Goal: Answer question/provide support: Share knowledge or assist other users

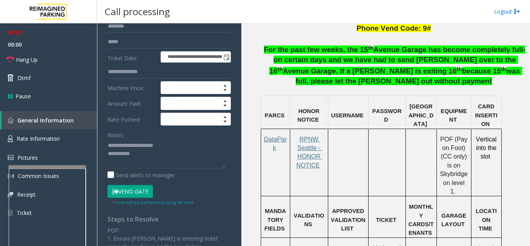
scroll to position [78, 0]
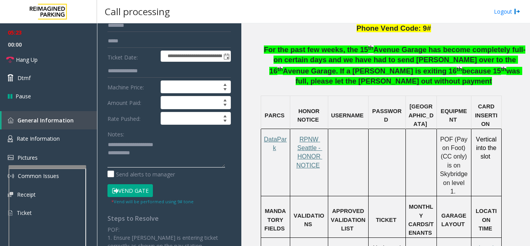
click at [149, 150] on textarea at bounding box center [166, 152] width 118 height 29
click at [133, 190] on button "Vend Gate" at bounding box center [129, 190] width 45 height 13
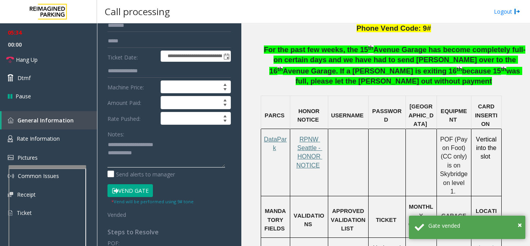
click at [157, 155] on textarea at bounding box center [166, 152] width 118 height 29
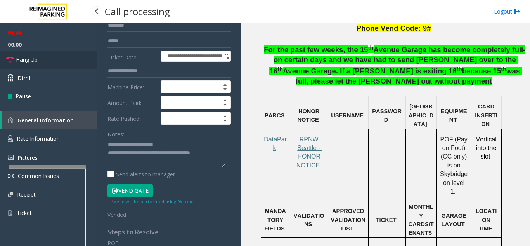
type textarea "**********"
click at [29, 60] on span "Hang Up" at bounding box center [27, 59] width 22 height 8
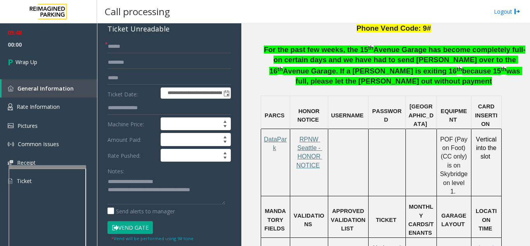
scroll to position [0, 0]
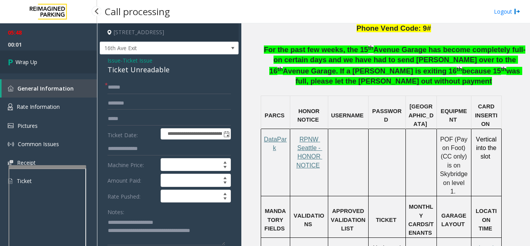
click at [54, 64] on link "Wrap Up" at bounding box center [48, 61] width 97 height 23
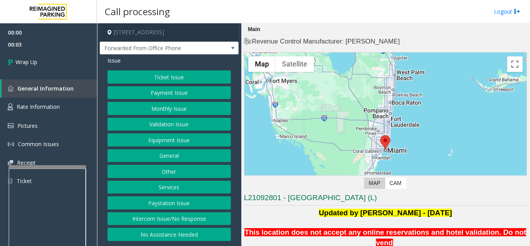
click at [187, 221] on button "Intercom Issue/No Response" at bounding box center [168, 218] width 123 height 13
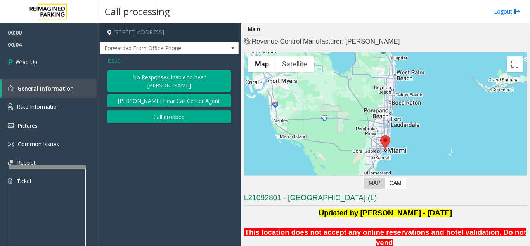
click at [148, 110] on button "Call dropped" at bounding box center [168, 116] width 123 height 13
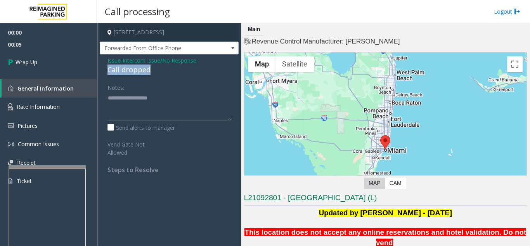
drag, startPoint x: 168, startPoint y: 69, endPoint x: 98, endPoint y: 71, distance: 69.8
click at [98, 71] on app-call-processing-form "[STREET_ADDRESS] Forwarded From Office Phone Issue - Intercom Issue/No Response…" at bounding box center [169, 134] width 144 height 222
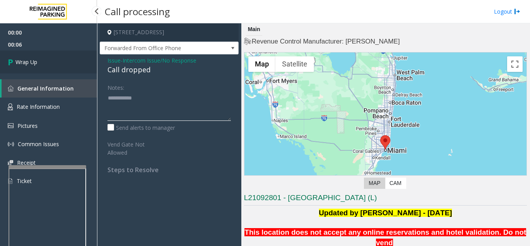
type textarea "**********"
click at [42, 62] on link "Wrap Up" at bounding box center [48, 61] width 97 height 23
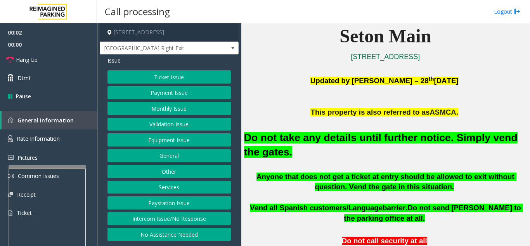
scroll to position [194, 0]
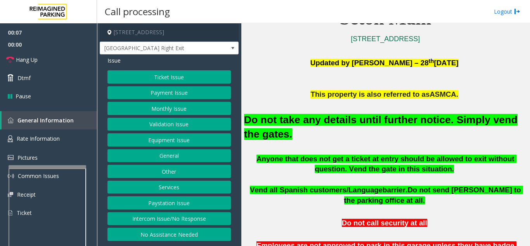
click at [153, 144] on button "Equipment Issue" at bounding box center [168, 139] width 123 height 13
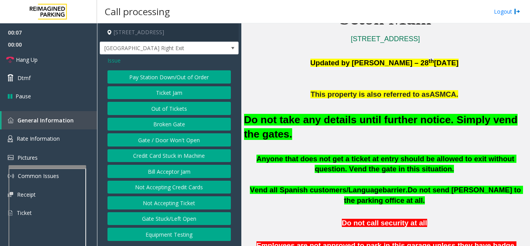
click at [153, 144] on button "Gate / Door Won't Open" at bounding box center [168, 139] width 123 height 13
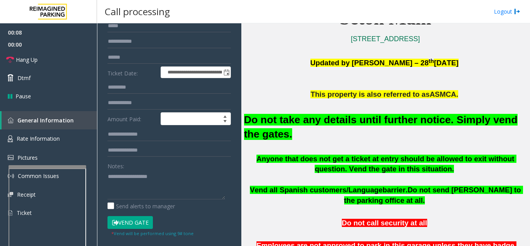
scroll to position [78, 0]
click at [136, 217] on button "Vend Gate" at bounding box center [129, 221] width 45 height 13
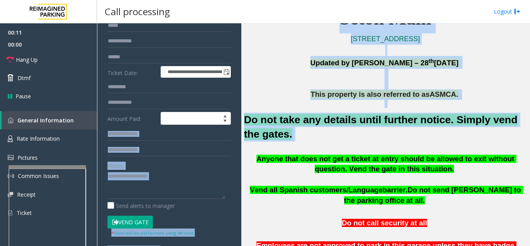
drag, startPoint x: 281, startPoint y: 137, endPoint x: 239, endPoint y: 114, distance: 48.1
click at [239, 114] on div "**********" at bounding box center [313, 134] width 432 height 222
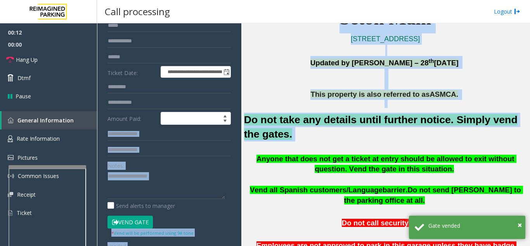
click at [266, 85] on p at bounding box center [385, 84] width 283 height 10
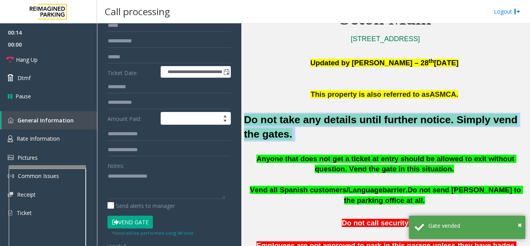
drag, startPoint x: 271, startPoint y: 133, endPoint x: 244, endPoint y: 117, distance: 30.9
click at [244, 117] on h2 "Do not take any details until further notice. Simply vend the gates." at bounding box center [385, 126] width 283 height 29
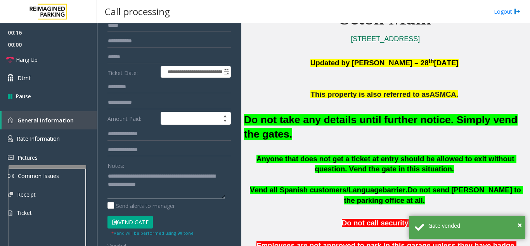
click at [181, 180] on textarea at bounding box center [166, 184] width 118 height 29
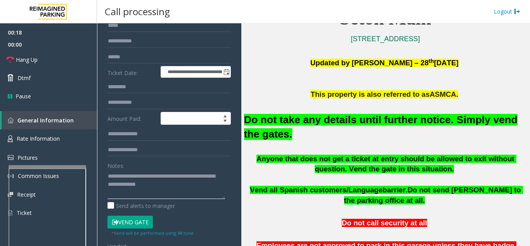
click at [181, 189] on textarea at bounding box center [166, 184] width 118 height 29
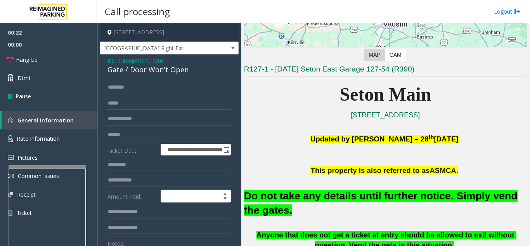
scroll to position [0, 0]
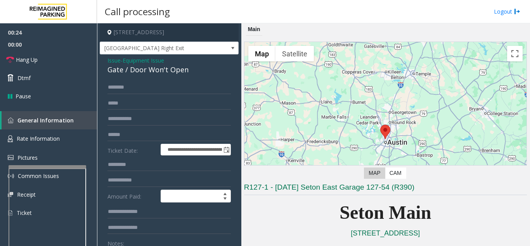
type textarea "**********"
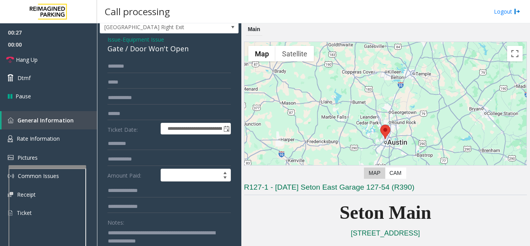
scroll to position [39, 0]
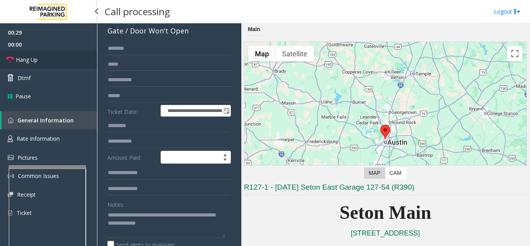
click at [48, 63] on link "Hang Up" at bounding box center [48, 59] width 97 height 18
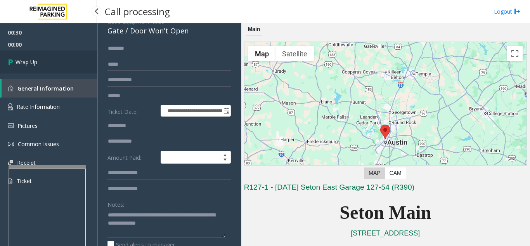
click at [48, 63] on link "Wrap Up" at bounding box center [48, 61] width 97 height 23
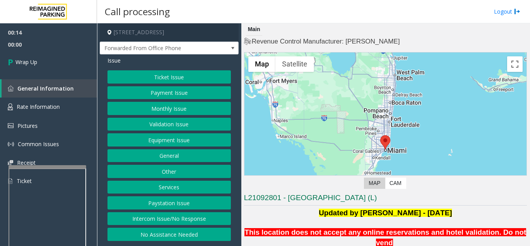
click at [168, 215] on button "Intercom Issue/No Response" at bounding box center [168, 218] width 123 height 13
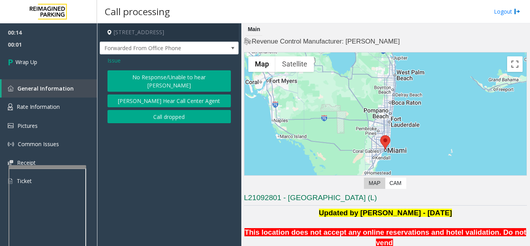
click at [144, 77] on button "No Response/Unable to hear [PERSON_NAME]" at bounding box center [168, 80] width 123 height 21
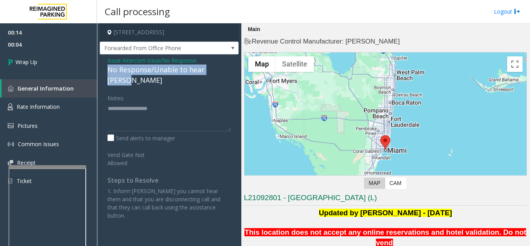
drag, startPoint x: 105, startPoint y: 69, endPoint x: 229, endPoint y: 71, distance: 124.1
click at [229, 71] on div "Issue - Intercom Issue/No Response No Response/Unable to hear [PERSON_NAME] Not…" at bounding box center [169, 140] width 139 height 173
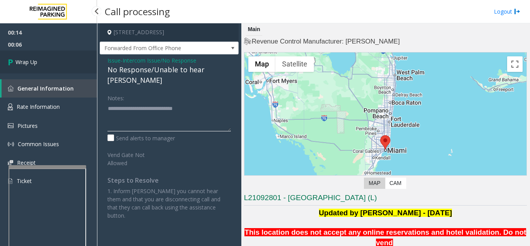
type textarea "**********"
click at [45, 63] on link "Wrap Up" at bounding box center [48, 61] width 97 height 23
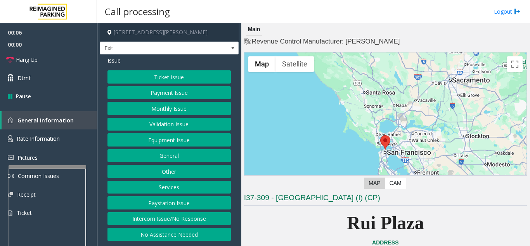
click at [188, 184] on button "Services" at bounding box center [168, 186] width 123 height 13
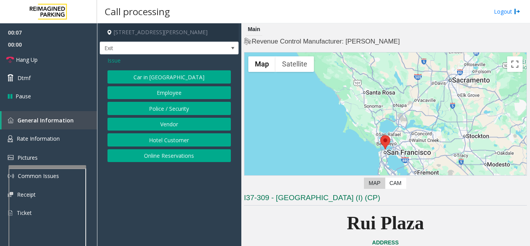
click at [184, 156] on button "Online Reservations" at bounding box center [168, 155] width 123 height 13
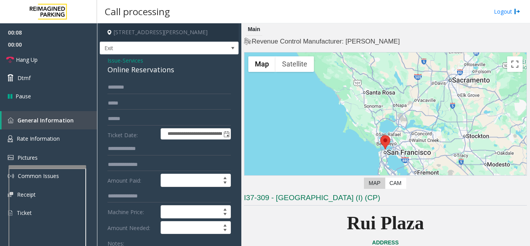
scroll to position [39, 0]
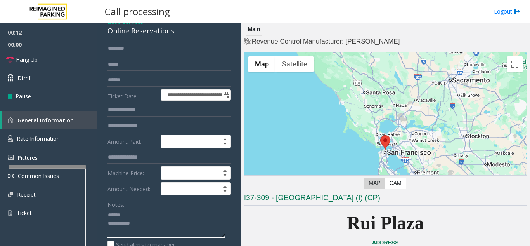
type textarea "**********"
click at [155, 78] on input "text" at bounding box center [168, 79] width 123 height 13
type input "*********"
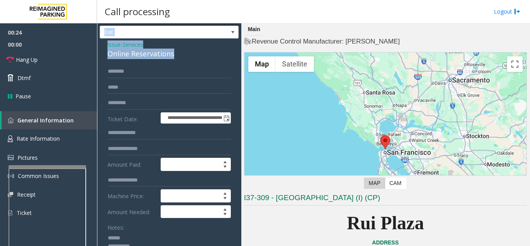
scroll to position [0, 0]
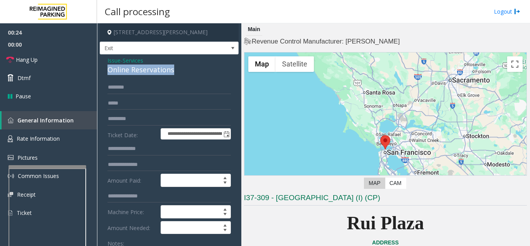
drag, startPoint x: 177, startPoint y: 30, endPoint x: 108, endPoint y: 71, distance: 80.2
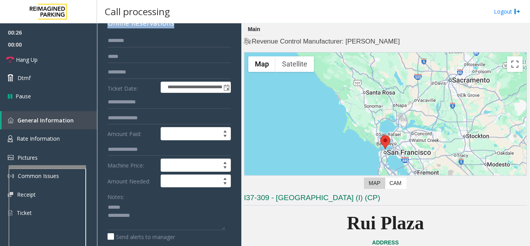
scroll to position [75, 0]
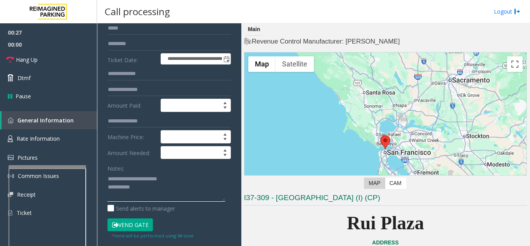
click at [187, 179] on textarea at bounding box center [166, 186] width 118 height 29
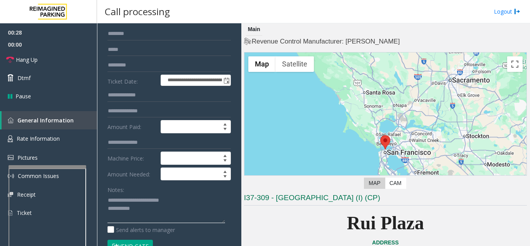
scroll to position [36, 0]
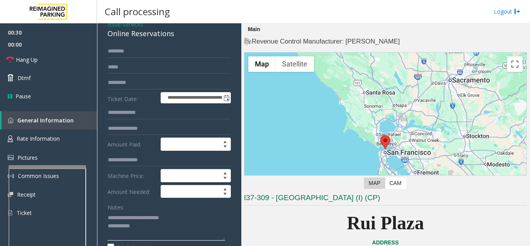
type textarea "**********"
click at [127, 81] on input "*********" at bounding box center [168, 82] width 123 height 13
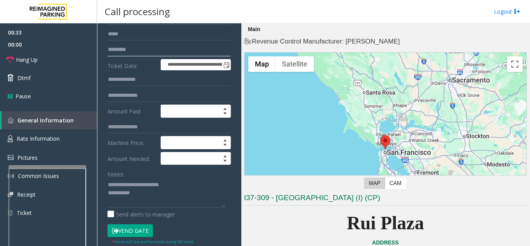
scroll to position [114, 0]
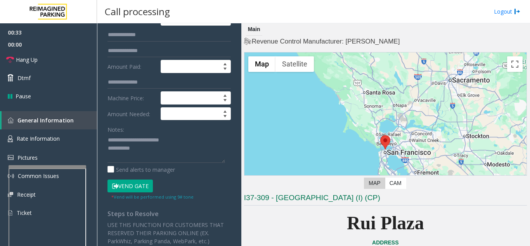
type input "*********"
click at [143, 187] on button "Vend Gate" at bounding box center [129, 185] width 45 height 13
click at [194, 139] on textarea at bounding box center [166, 147] width 118 height 29
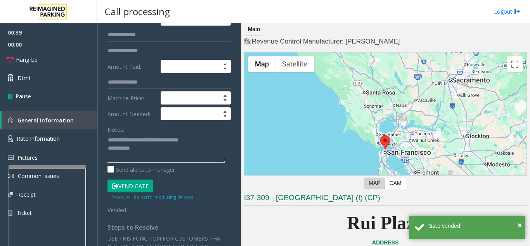
click at [169, 151] on textarea at bounding box center [166, 147] width 118 height 29
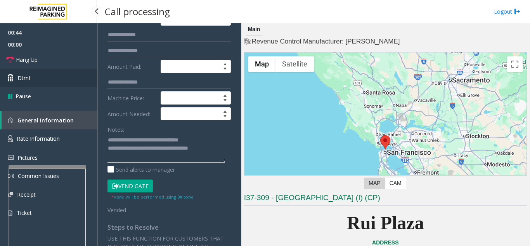
type textarea "**********"
click at [64, 71] on link "Dtmf" at bounding box center [48, 78] width 97 height 18
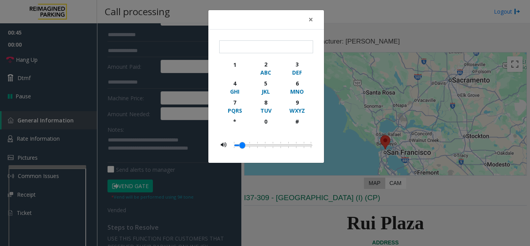
click at [59, 66] on div "× 1 2 ABC 3 DEF 4 GHI 5 JKL 6 MNO 7 PQRS 8 TUV 9 WXYZ * 0 #" at bounding box center [265, 123] width 530 height 246
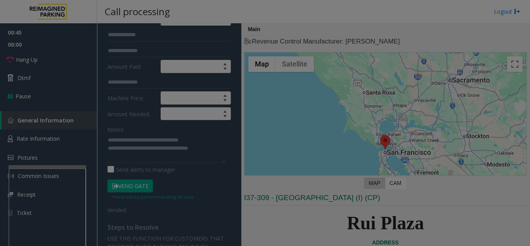
click at [55, 59] on bs-modal-backdrop at bounding box center [265, 123] width 530 height 246
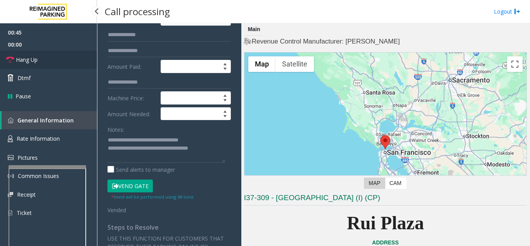
click at [55, 59] on link "Hang Up" at bounding box center [48, 59] width 97 height 18
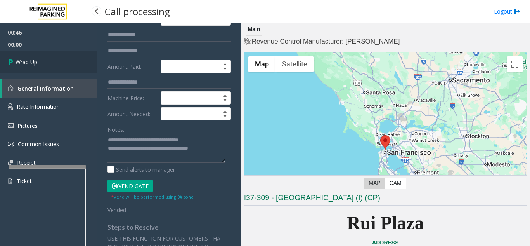
click at [55, 59] on link "Wrap Up" at bounding box center [48, 61] width 97 height 23
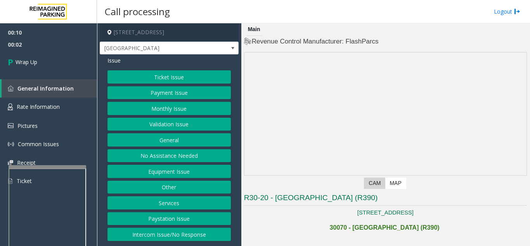
drag, startPoint x: 170, startPoint y: 234, endPoint x: 168, endPoint y: 223, distance: 11.1
click at [170, 234] on button "Intercom Issue/No Response" at bounding box center [168, 233] width 123 height 13
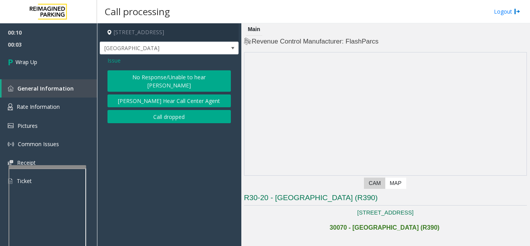
click at [154, 110] on button "Call dropped" at bounding box center [168, 116] width 123 height 13
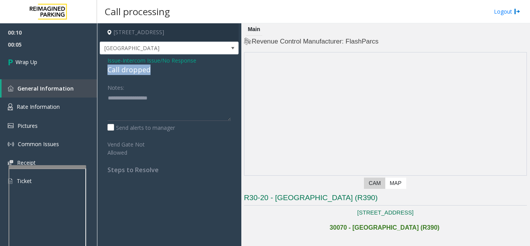
drag, startPoint x: 157, startPoint y: 72, endPoint x: 105, endPoint y: 68, distance: 52.5
click at [105, 68] on div "Issue - Intercom Issue/No Response Call dropped Notes: Send alerts to manager V…" at bounding box center [169, 117] width 139 height 127
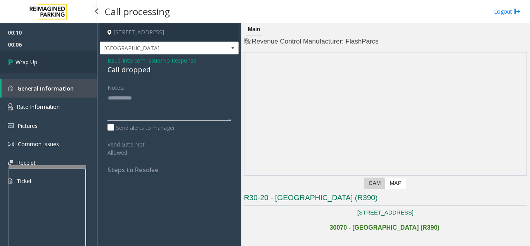
type textarea "**********"
click at [61, 62] on link "Wrap Up" at bounding box center [48, 61] width 97 height 23
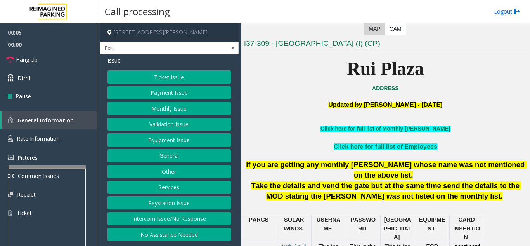
scroll to position [155, 0]
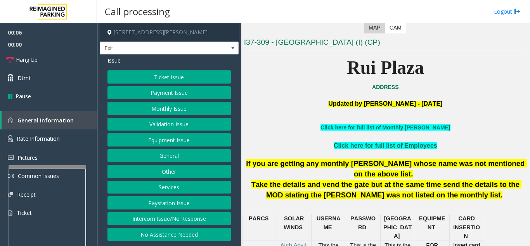
click at [201, 190] on button "Services" at bounding box center [168, 186] width 123 height 13
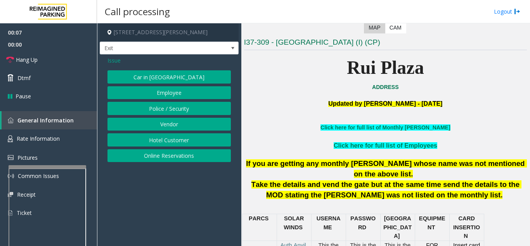
click at [185, 161] on button "Online Reservations" at bounding box center [168, 155] width 123 height 13
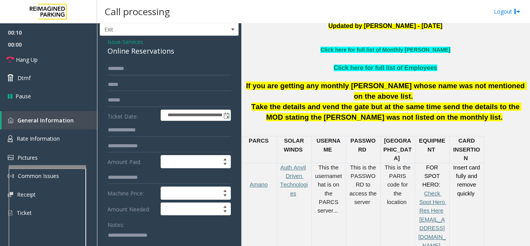
scroll to position [0, 0]
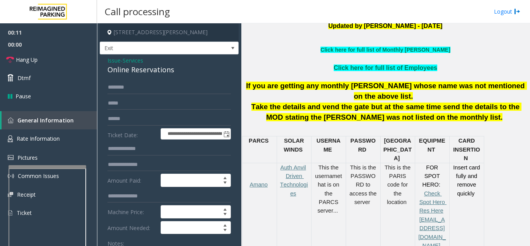
click at [111, 59] on span "Issue" at bounding box center [113, 60] width 13 height 8
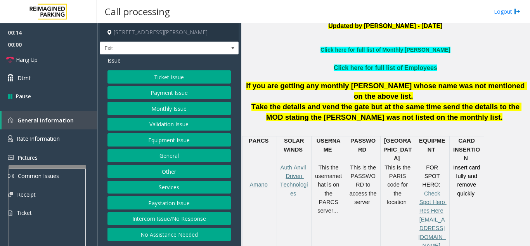
click at [168, 97] on button "Payment Issue" at bounding box center [168, 92] width 123 height 13
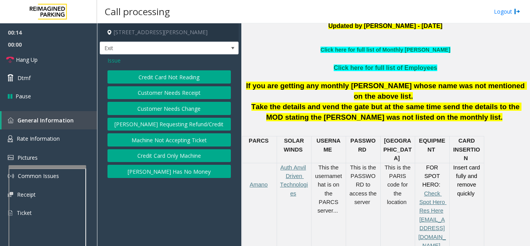
click at [170, 81] on button "Credit Card Not Reading" at bounding box center [168, 76] width 123 height 13
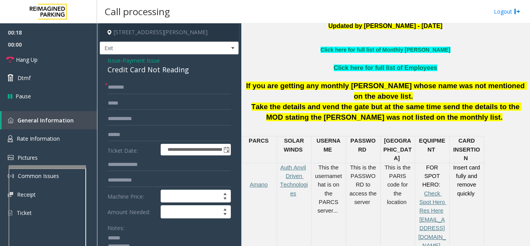
click at [132, 236] on textarea at bounding box center [166, 246] width 118 height 29
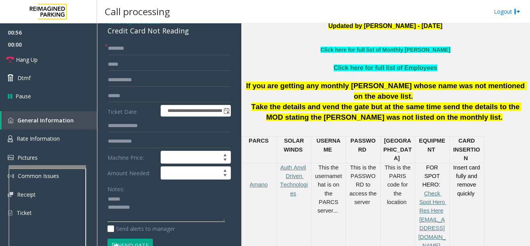
scroll to position [194, 0]
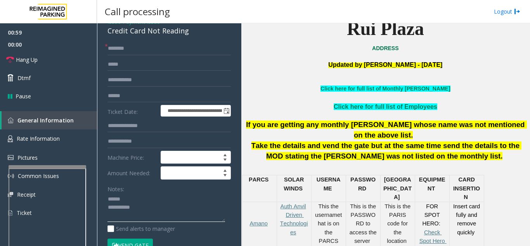
type textarea "**********"
click at [149, 49] on input "text" at bounding box center [168, 48] width 123 height 13
click at [150, 91] on input "text" at bounding box center [168, 95] width 123 height 13
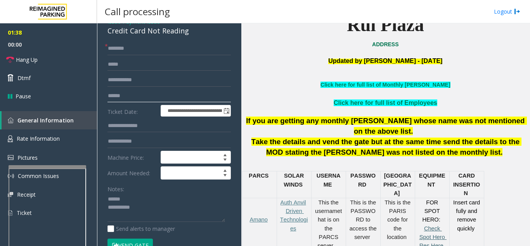
scroll to position [181, 0]
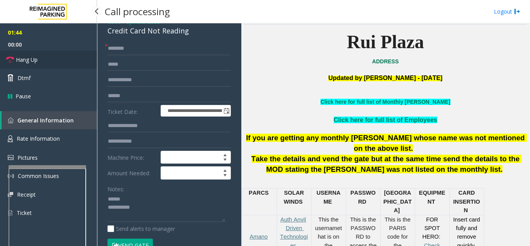
click at [65, 59] on link "Hang Up" at bounding box center [48, 59] width 97 height 18
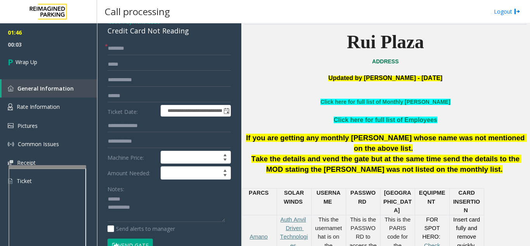
scroll to position [0, 0]
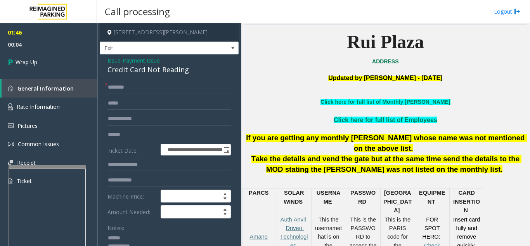
click at [111, 57] on span "Issue" at bounding box center [113, 60] width 13 height 8
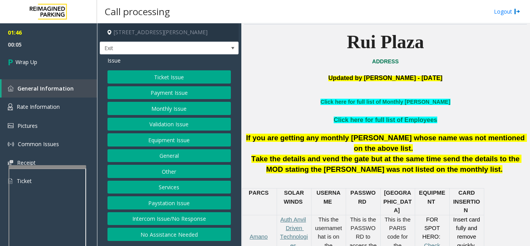
click at [176, 143] on button "Equipment Issue" at bounding box center [168, 139] width 123 height 13
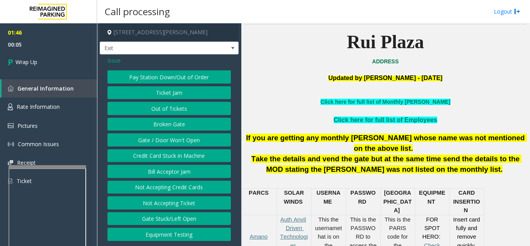
click at [176, 143] on button "Gate / Door Won't Open" at bounding box center [168, 139] width 123 height 13
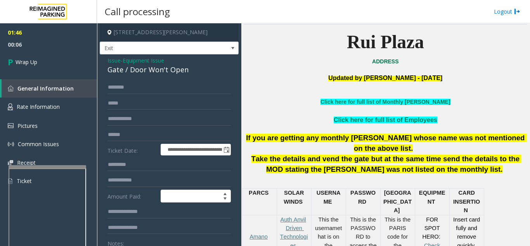
scroll to position [39, 0]
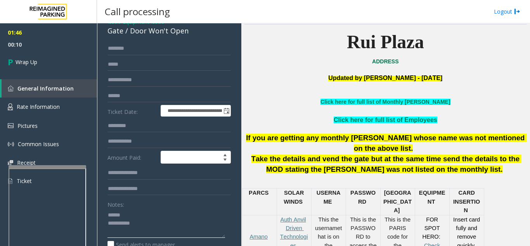
click at [135, 217] on textarea at bounding box center [166, 222] width 118 height 29
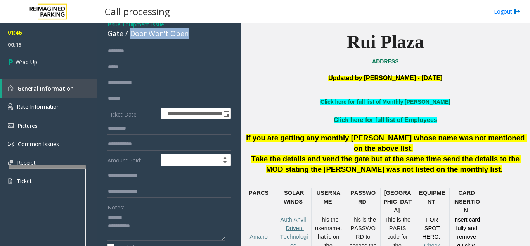
drag, startPoint x: 129, startPoint y: 30, endPoint x: 194, endPoint y: 34, distance: 65.3
click at [194, 34] on div "Gate / Door Won't Open" at bounding box center [168, 33] width 123 height 10
click at [180, 224] on textarea at bounding box center [166, 225] width 118 height 29
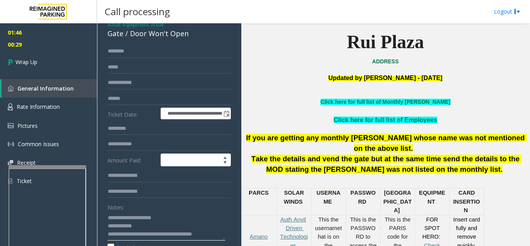
type textarea "**********"
click at [197, 210] on div "Notes:" at bounding box center [168, 220] width 123 height 40
click at [47, 63] on link "Wrap Up" at bounding box center [48, 61] width 97 height 23
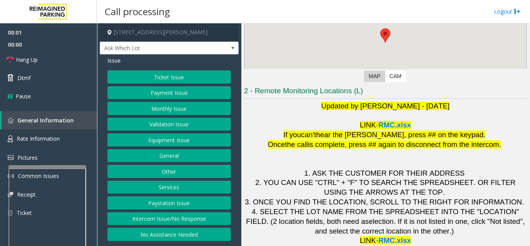
scroll to position [114, 0]
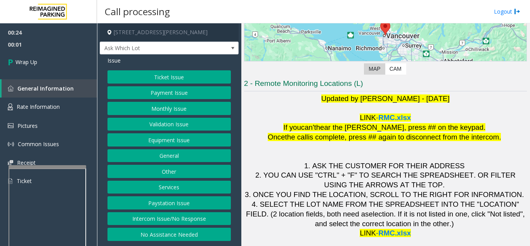
click at [161, 139] on button "Equipment Issue" at bounding box center [168, 139] width 123 height 13
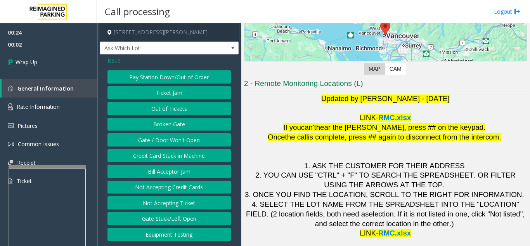
click at [161, 139] on button "Gate / Door Won't Open" at bounding box center [168, 139] width 123 height 13
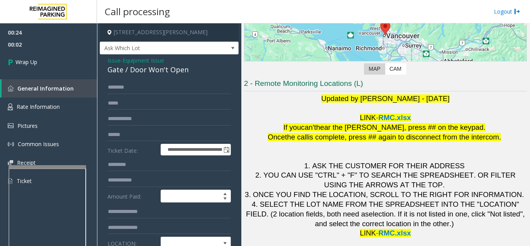
scroll to position [39, 0]
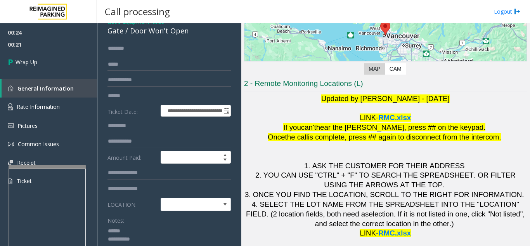
click at [140, 228] on textarea at bounding box center [166, 238] width 118 height 29
click at [142, 228] on textarea at bounding box center [166, 238] width 118 height 29
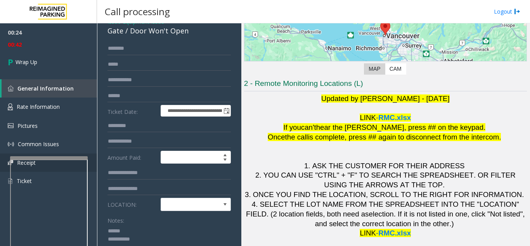
click at [44, 156] on div at bounding box center [49, 157] width 78 height 3
click at [123, 233] on textarea at bounding box center [166, 238] width 118 height 29
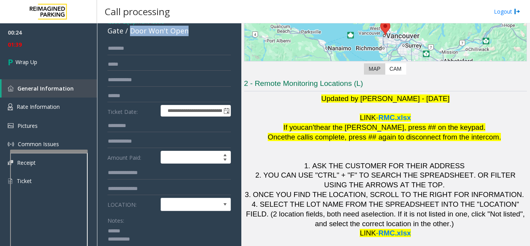
drag, startPoint x: 130, startPoint y: 31, endPoint x: 202, endPoint y: 31, distance: 72.5
click at [202, 31] on div "Gate / Door Won't Open" at bounding box center [168, 31] width 123 height 10
click at [162, 233] on textarea at bounding box center [166, 238] width 118 height 29
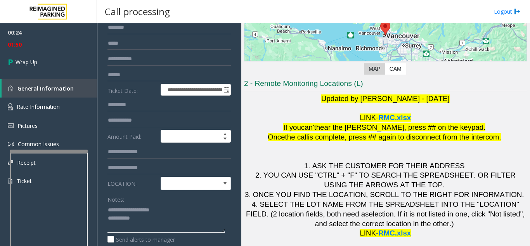
scroll to position [116, 0]
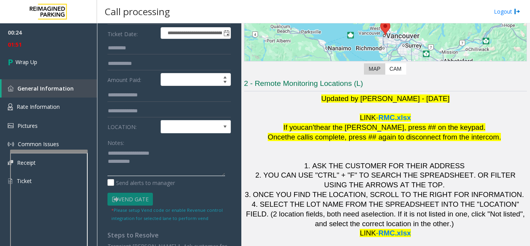
click at [159, 167] on textarea at bounding box center [166, 161] width 118 height 29
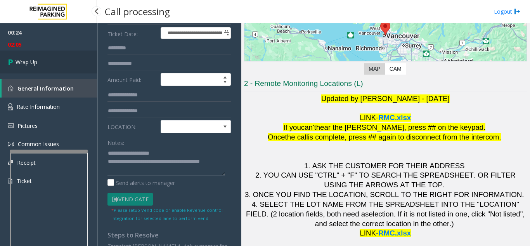
type textarea "**********"
click at [53, 61] on link "Wrap Up" at bounding box center [48, 61] width 97 height 23
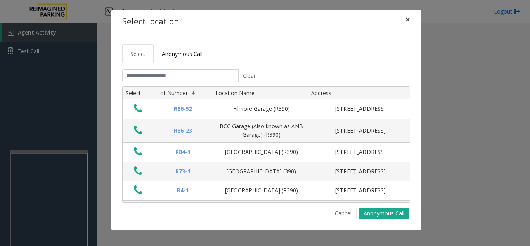
click at [409, 18] on span "×" at bounding box center [407, 19] width 5 height 11
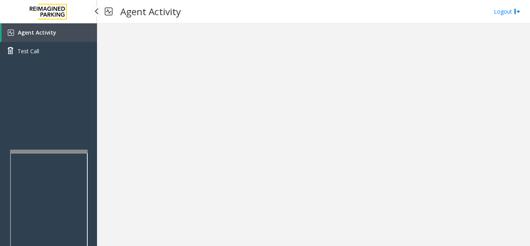
click at [30, 37] on link "Agent Activity" at bounding box center [49, 32] width 95 height 19
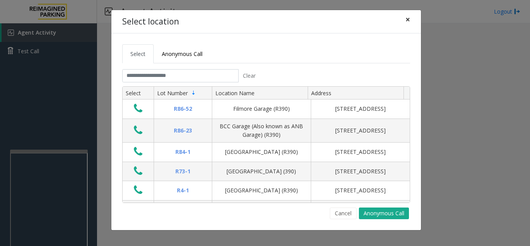
click at [413, 21] on button "×" at bounding box center [408, 19] width 16 height 19
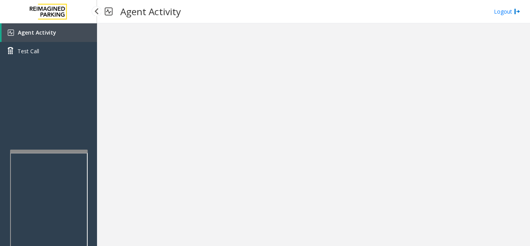
click at [69, 35] on link "Agent Activity" at bounding box center [49, 32] width 95 height 19
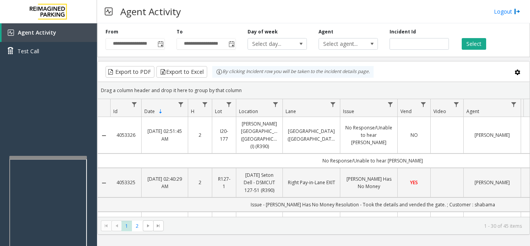
click at [48, 159] on div at bounding box center [48, 247] width 78 height 182
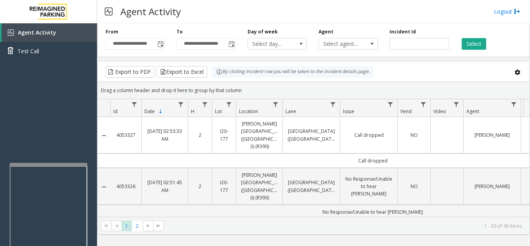
click at [47, 164] on div at bounding box center [49, 164] width 78 height 3
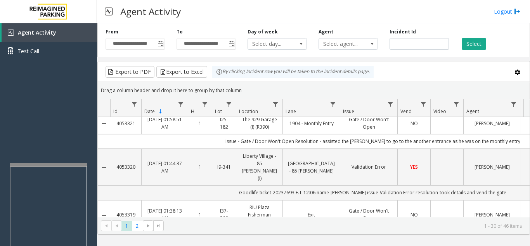
scroll to position [310, 0]
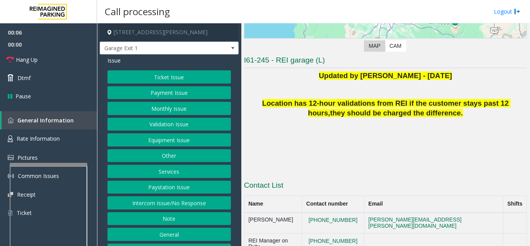
scroll to position [132, 0]
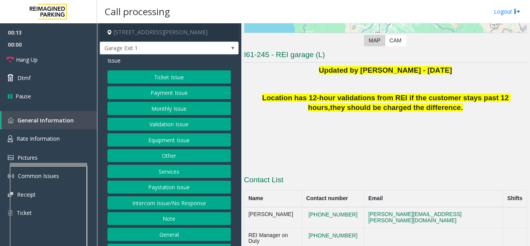
click at [184, 209] on button "Intercom Issue/No Response" at bounding box center [168, 202] width 123 height 13
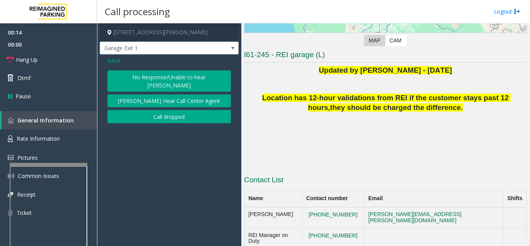
click at [136, 78] on button "No Response/Unable to hear [PERSON_NAME]" at bounding box center [168, 80] width 123 height 21
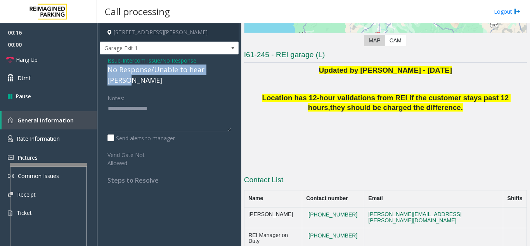
drag, startPoint x: 102, startPoint y: 68, endPoint x: 232, endPoint y: 67, distance: 130.7
click at [232, 67] on div "Issue - Intercom Issue/No Response No Response/Unable to hear [PERSON_NAME] Not…" at bounding box center [169, 122] width 139 height 137
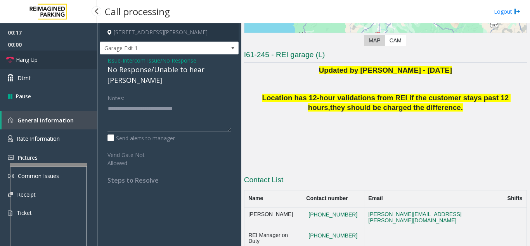
type textarea "**********"
click at [57, 55] on link "Hang Up" at bounding box center [48, 59] width 97 height 18
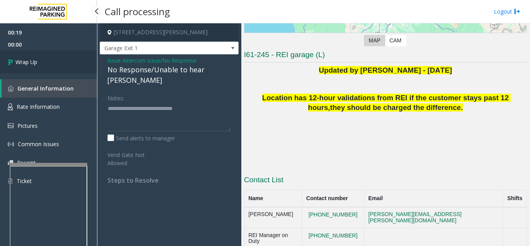
click at [48, 63] on link "Wrap Up" at bounding box center [48, 61] width 97 height 23
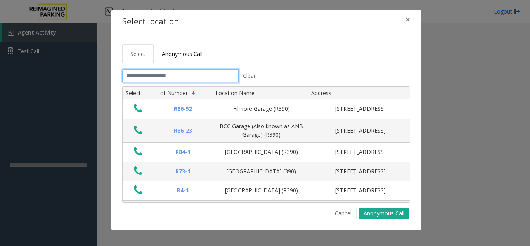
click at [187, 71] on input "text" at bounding box center [180, 75] width 116 height 13
click at [408, 20] on span "×" at bounding box center [407, 19] width 5 height 11
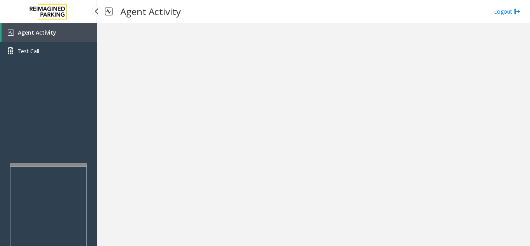
click at [59, 35] on link "Agent Activity" at bounding box center [49, 32] width 95 height 19
